Goal: Check status: Check status

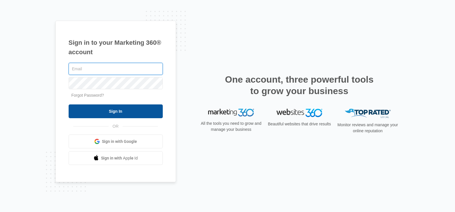
type input "[DOMAIN_NAME][EMAIL_ADDRESS][DOMAIN_NAME]"
click at [141, 117] on input "Sign In" at bounding box center [116, 111] width 94 height 14
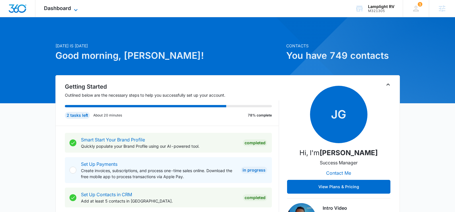
click at [77, 11] on icon at bounding box center [75, 10] width 7 height 7
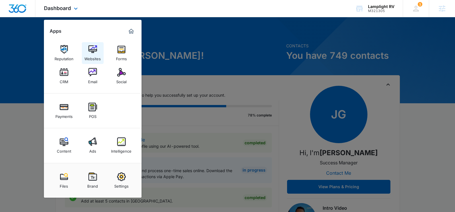
click at [94, 48] on img at bounding box center [92, 49] width 9 height 9
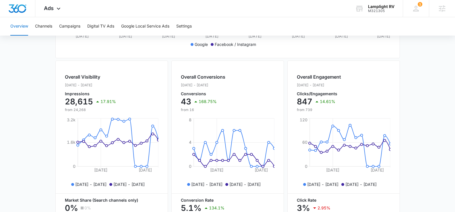
scroll to position [183, 0]
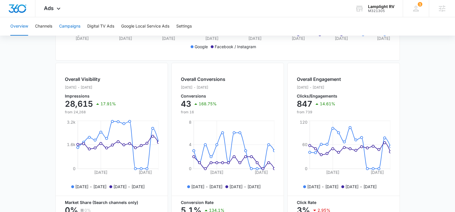
click at [73, 29] on button "Campaigns" at bounding box center [69, 26] width 21 height 18
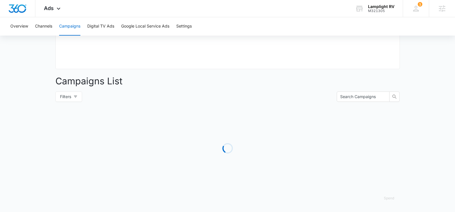
type input "08/12/2025"
type input "08/26/2025"
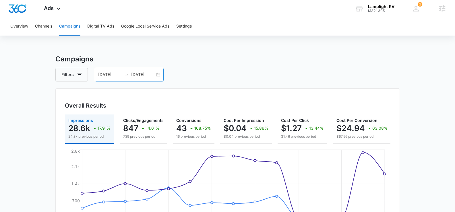
click at [158, 74] on div "08/12/2025 08/26/2025" at bounding box center [129, 75] width 69 height 14
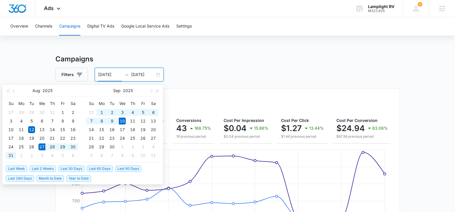
click at [48, 169] on span "Last 2 Weeks" at bounding box center [43, 169] width 26 height 6
type input "08/27/2025"
type input "09/10/2025"
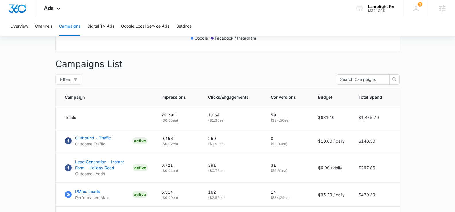
scroll to position [270, 0]
